Goal: Find specific page/section: Find specific page/section

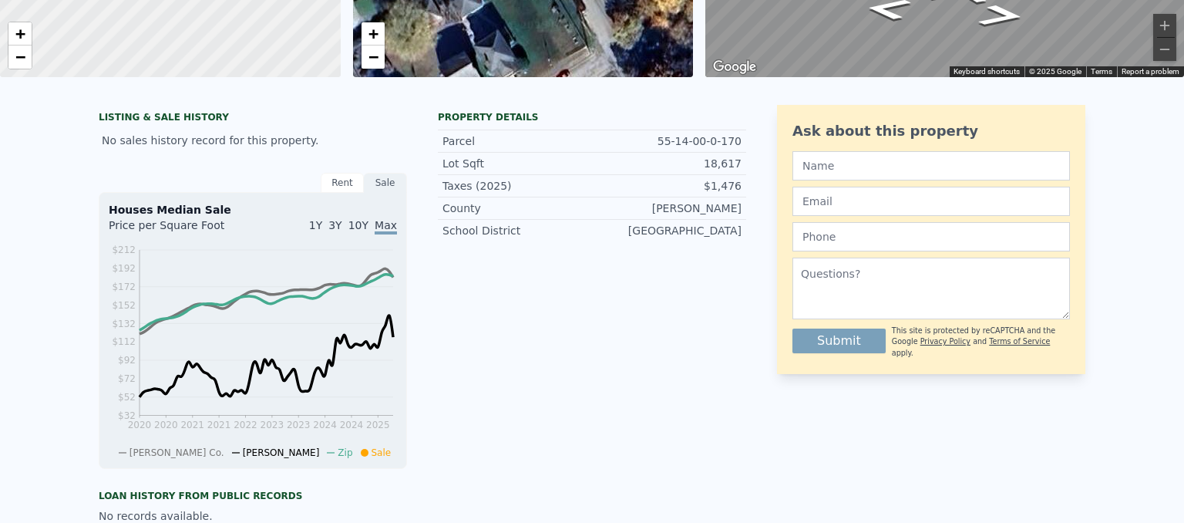
scroll to position [5, 0]
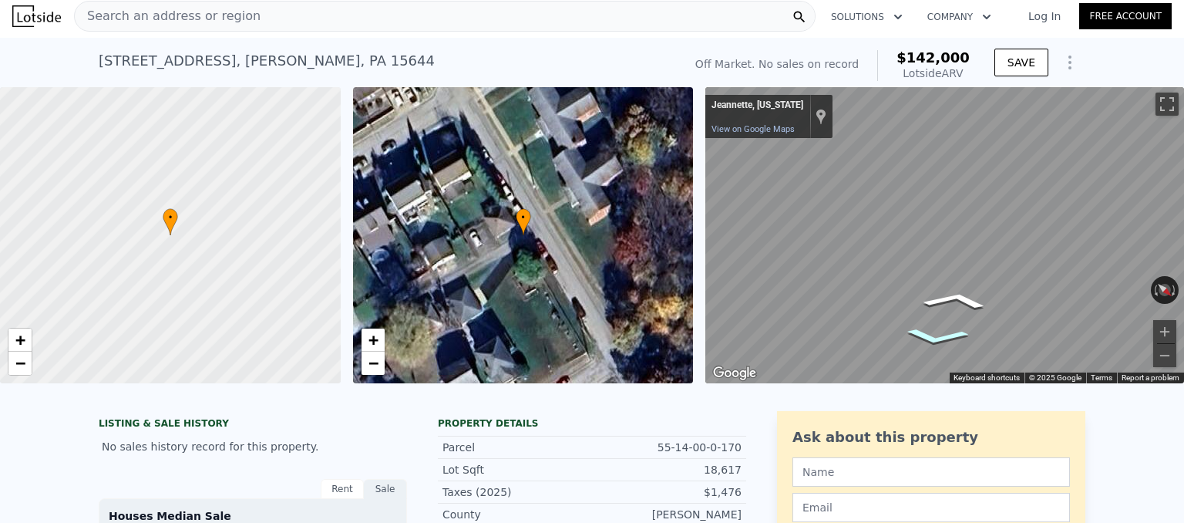
click at [936, 346] on icon "Go Northeast" at bounding box center [936, 336] width 102 height 26
click at [936, 343] on icon "Go Northeast" at bounding box center [933, 336] width 103 height 27
click at [936, 343] on icon "Go Northeast" at bounding box center [934, 336] width 103 height 27
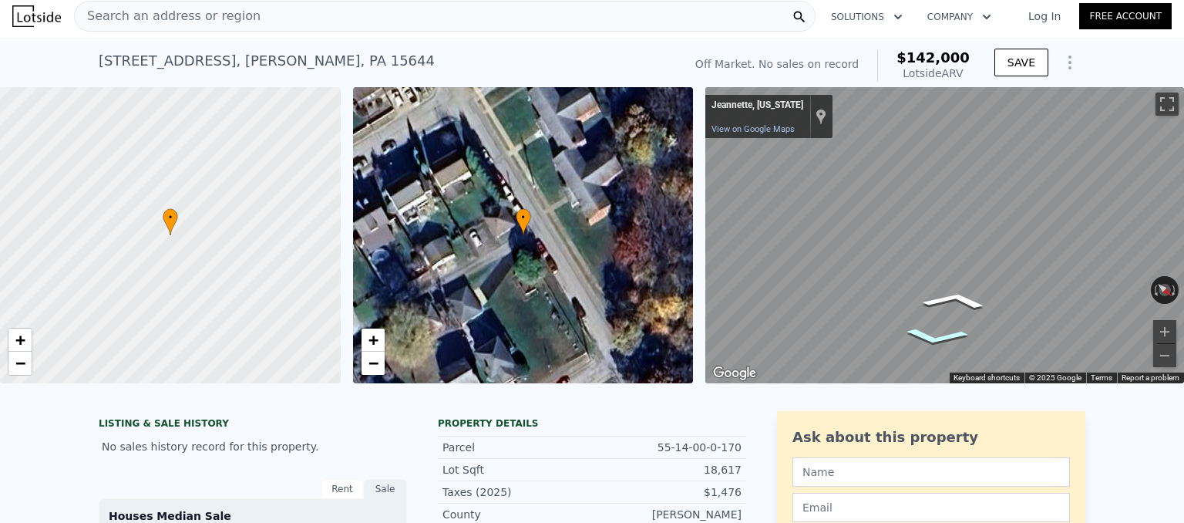
click at [936, 343] on icon "Go Northeast" at bounding box center [936, 336] width 102 height 26
click at [936, 343] on icon "Go Northeast" at bounding box center [932, 336] width 105 height 28
click at [936, 343] on icon "Go Northeast" at bounding box center [929, 335] width 107 height 29
click at [936, 343] on icon "Go Northeast, Brickell Ave" at bounding box center [929, 335] width 107 height 29
click at [1005, 325] on icon "Go Northwest, Brickell Ave" at bounding box center [1002, 321] width 86 height 33
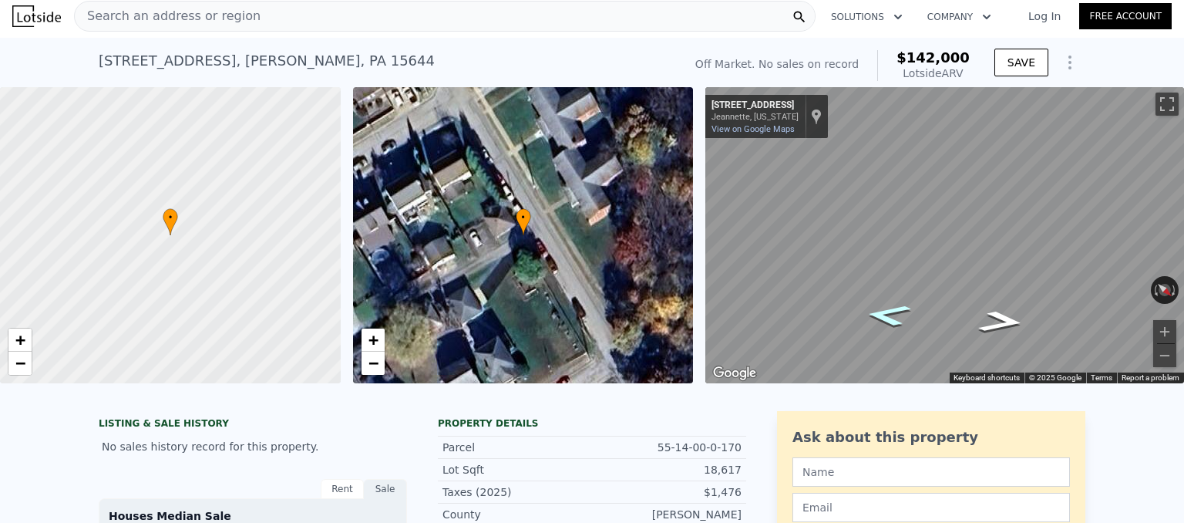
click at [892, 310] on icon "Go Southeast, Brickell Ave" at bounding box center [888, 314] width 86 height 33
click at [1183, 205] on div "Search an address or region Solutions Company Open main menu Log In Free Accoun…" at bounding box center [592, 261] width 1184 height 523
click at [210, 8] on span "Search an address or region" at bounding box center [168, 16] width 186 height 18
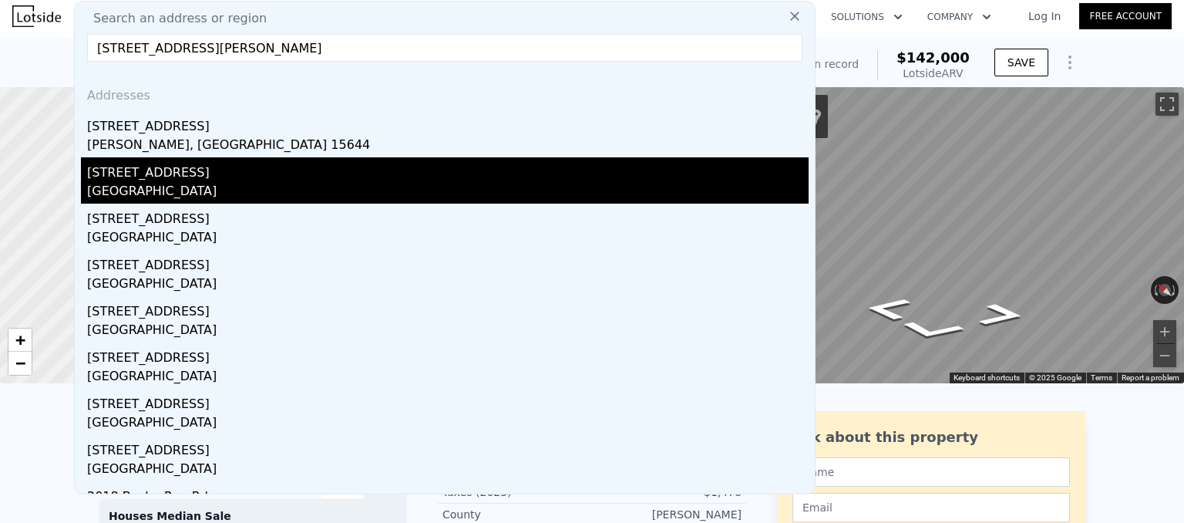
type input "[STREET_ADDRESS][PERSON_NAME]"
click at [126, 174] on div "[STREET_ADDRESS]" at bounding box center [447, 169] width 721 height 25
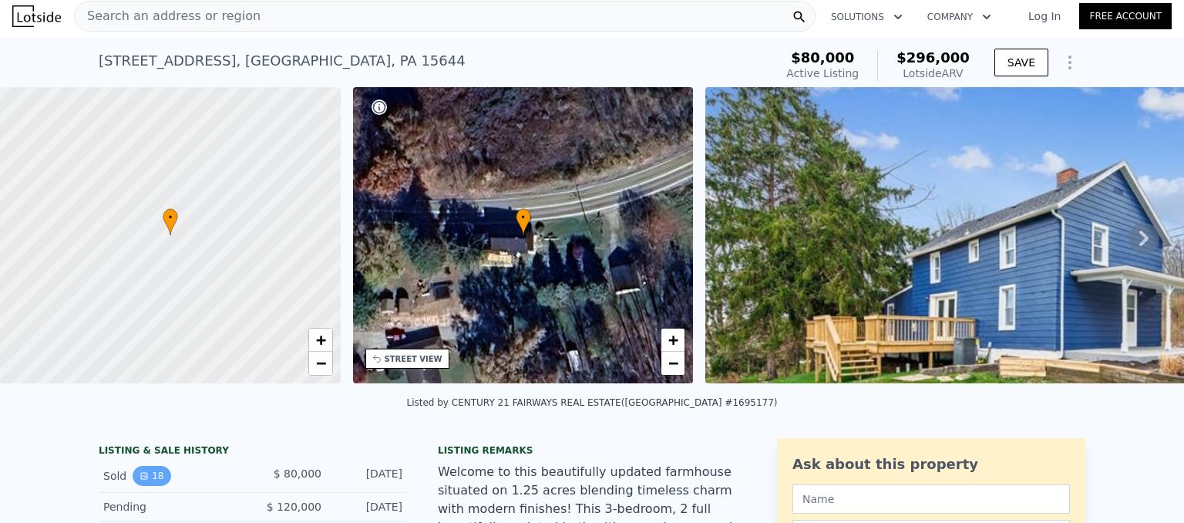
click at [150, 478] on button "18" at bounding box center [152, 475] width 38 height 20
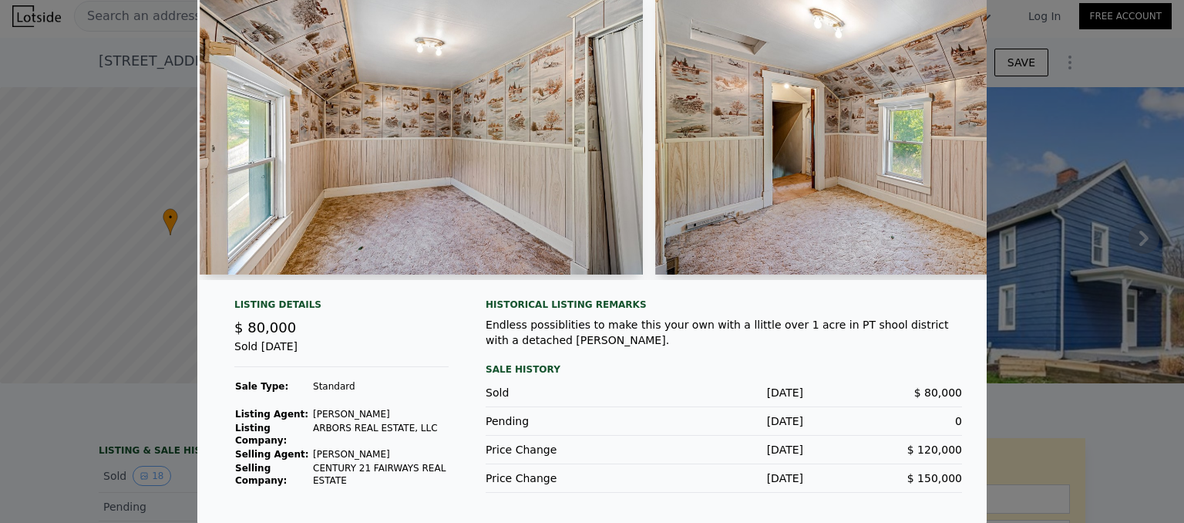
scroll to position [0, 4659]
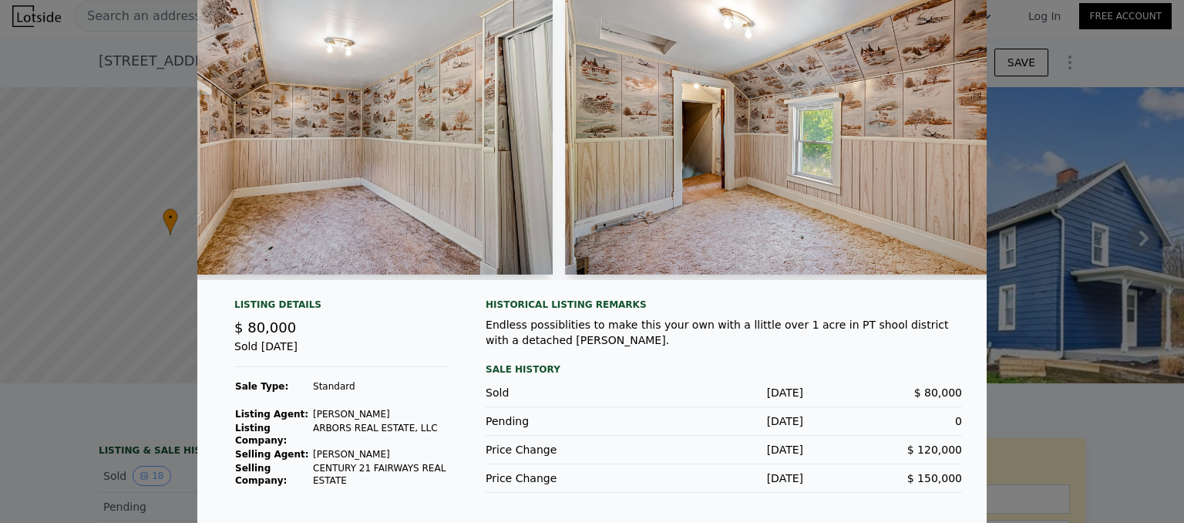
click at [1056, 181] on div at bounding box center [592, 261] width 1184 height 523
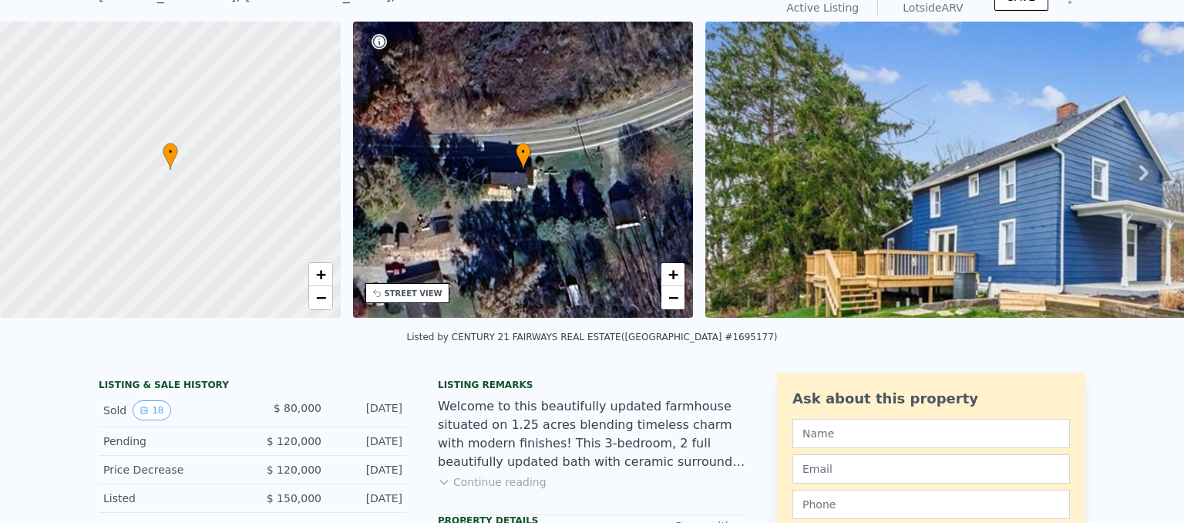
click at [839, 133] on img at bounding box center [988, 170] width 566 height 296
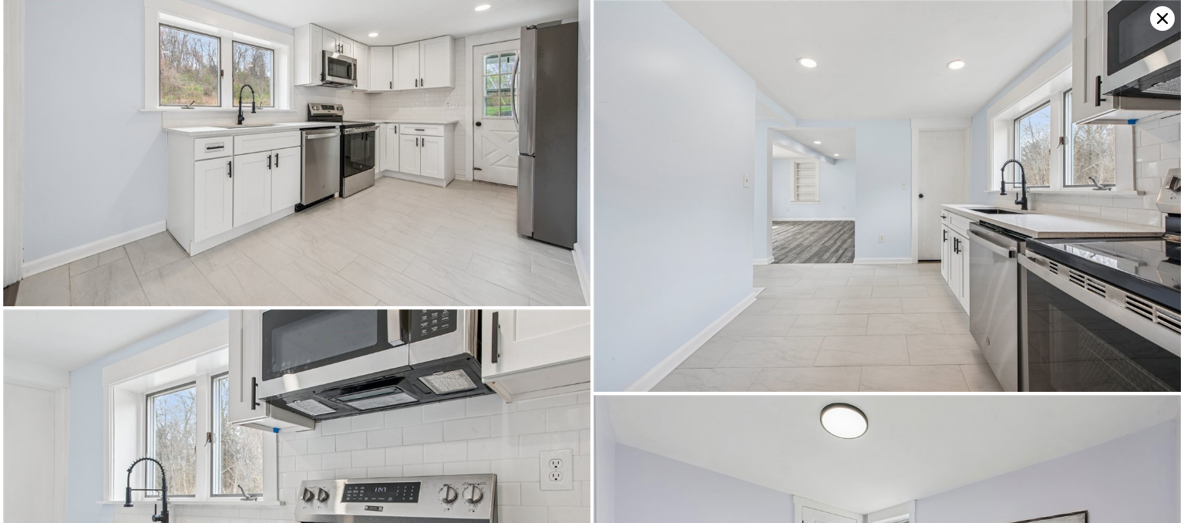
scroll to position [166, 0]
